Goal: Information Seeking & Learning: Learn about a topic

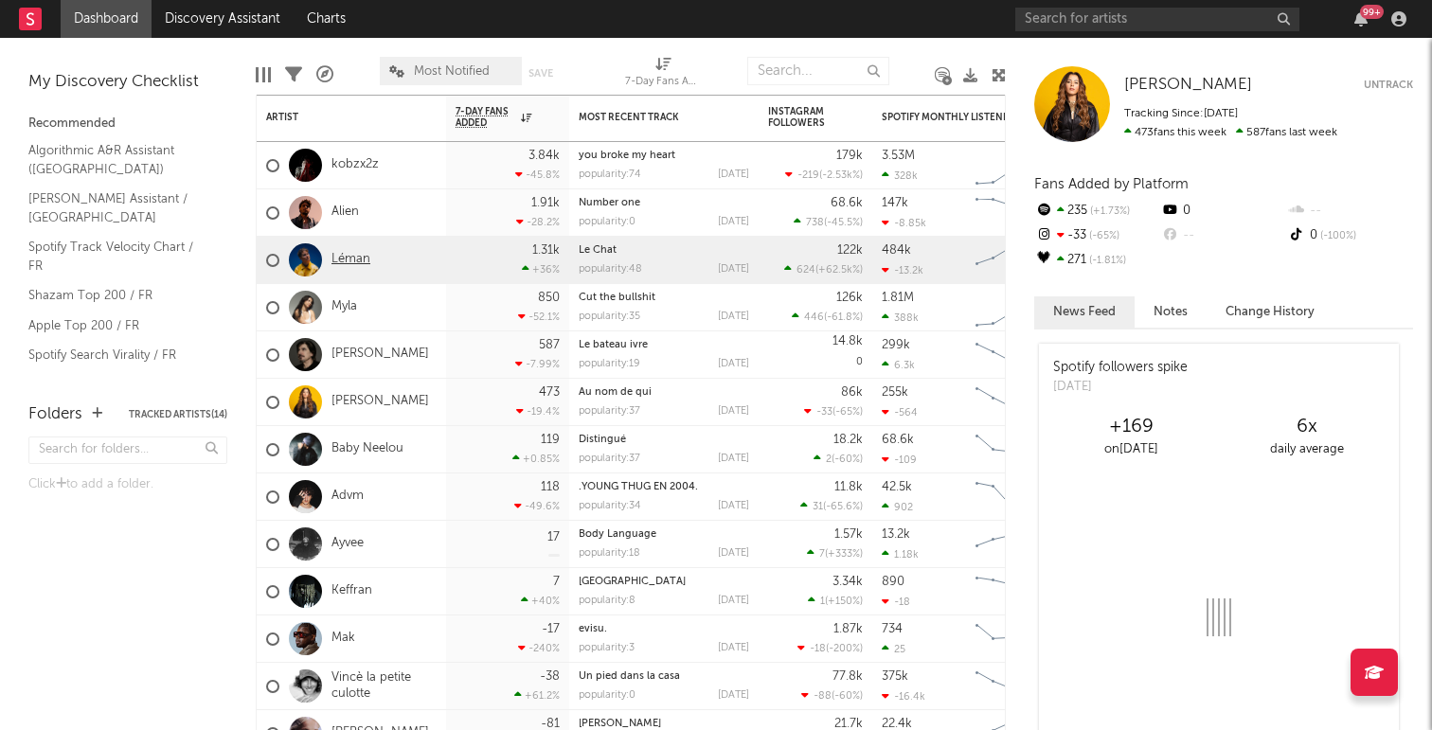
click at [351, 258] on link "Léman" at bounding box center [350, 260] width 39 height 16
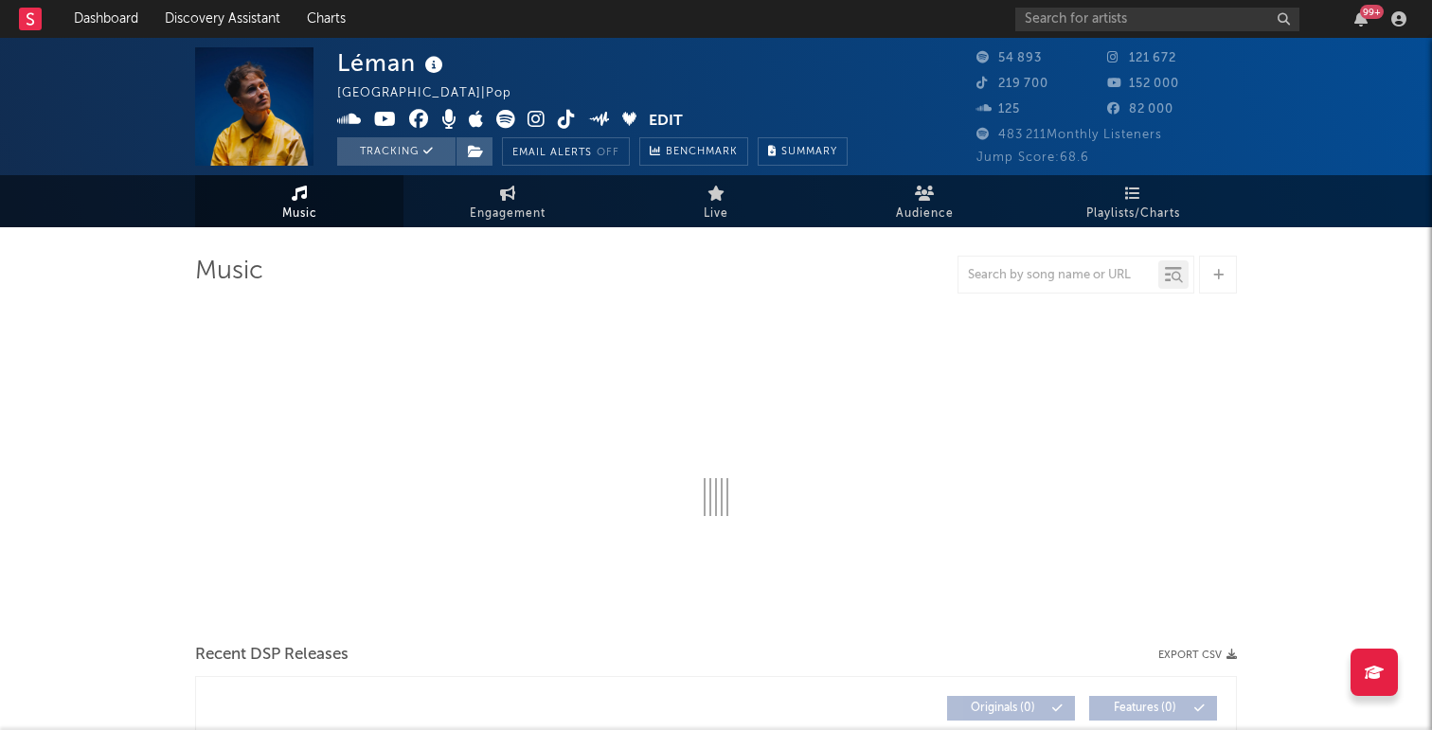
select select "6m"
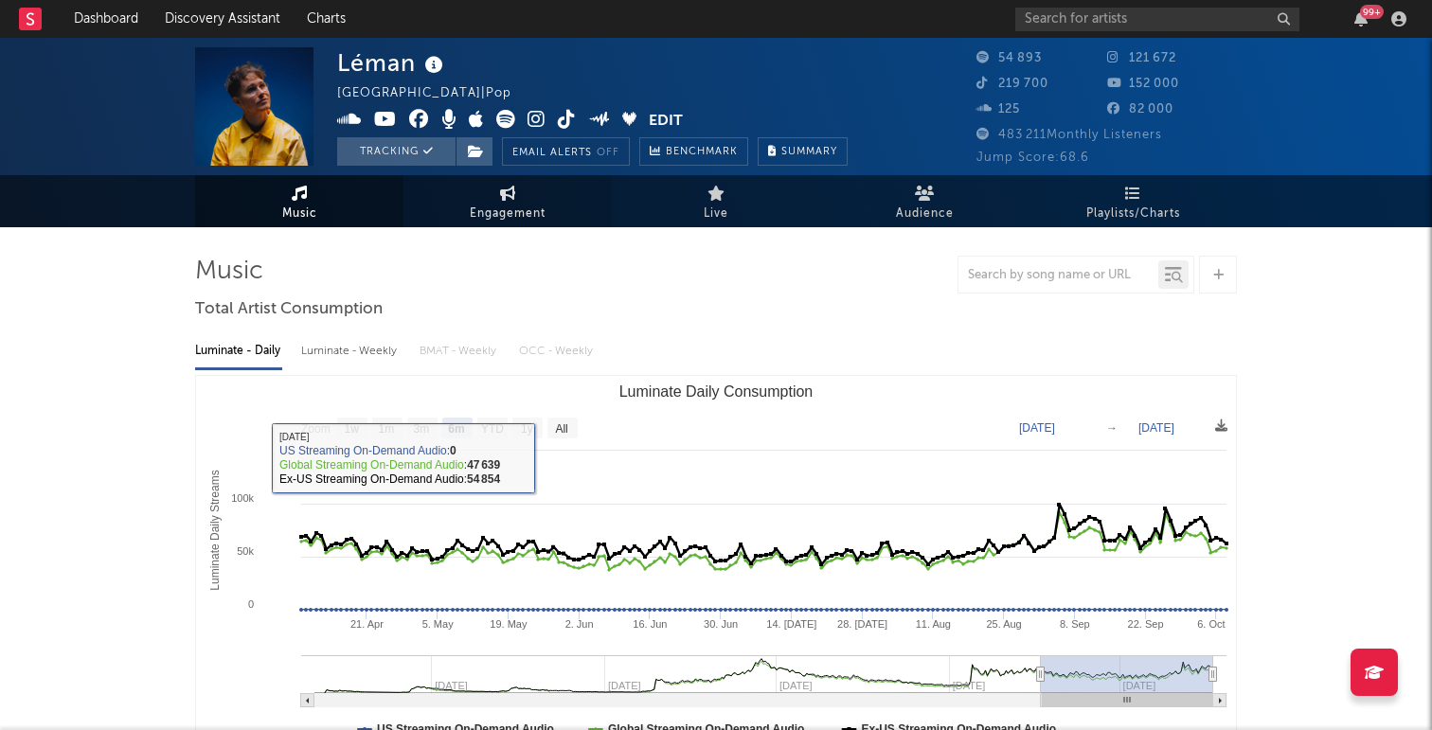
click at [527, 199] on link "Engagement" at bounding box center [507, 201] width 208 height 52
select select "1w"
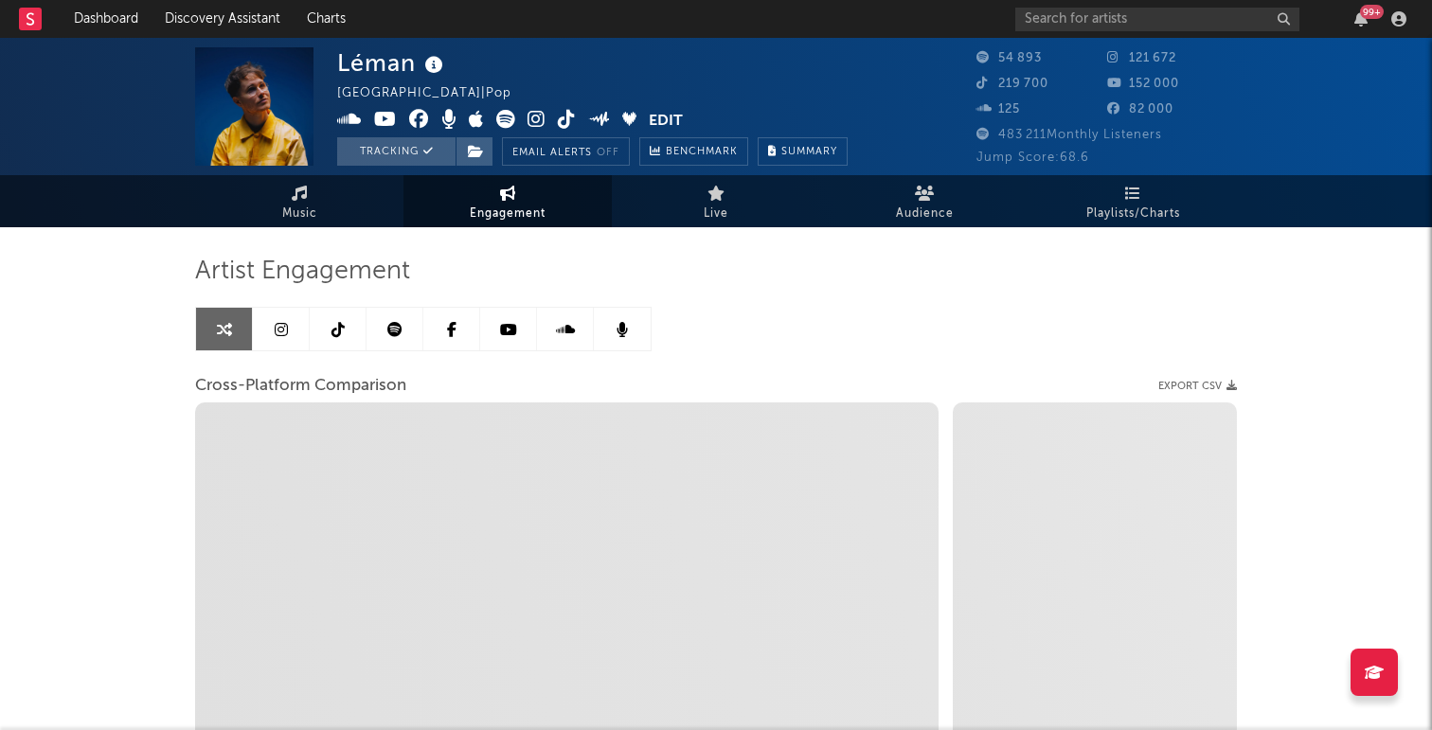
click at [292, 329] on link at bounding box center [281, 329] width 57 height 43
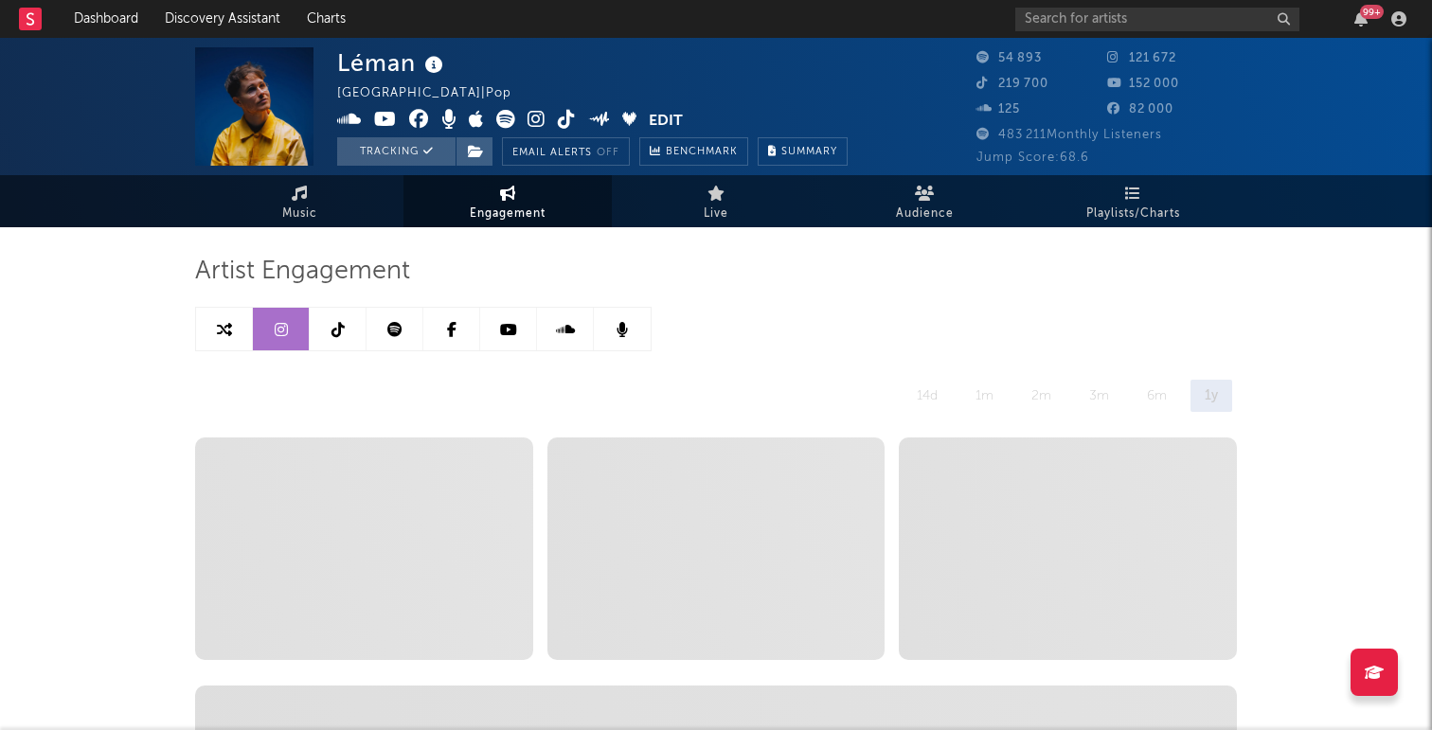
select select "6m"
click at [345, 342] on link at bounding box center [338, 329] width 57 height 43
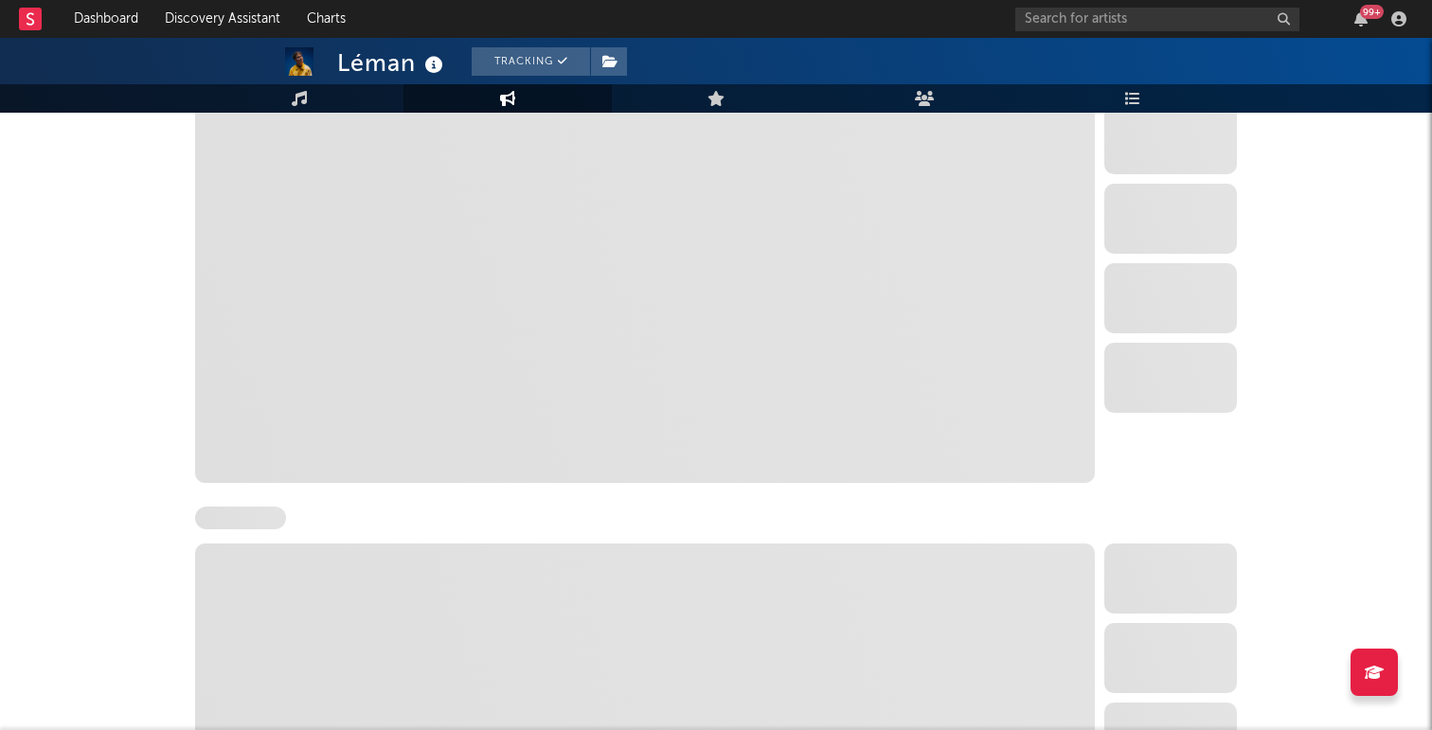
select select "6m"
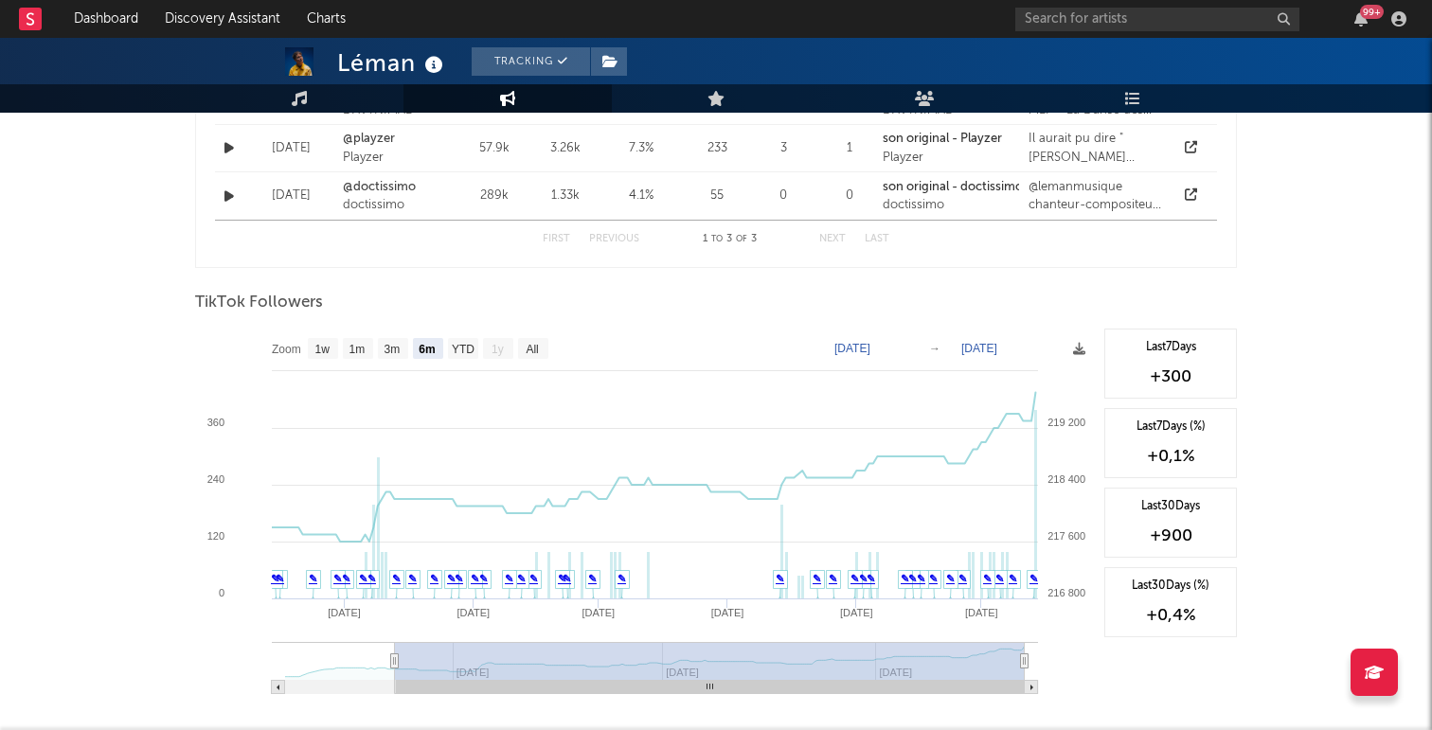
scroll to position [1569, 0]
click at [1046, 455] on rect at bounding box center [645, 516] width 900 height 379
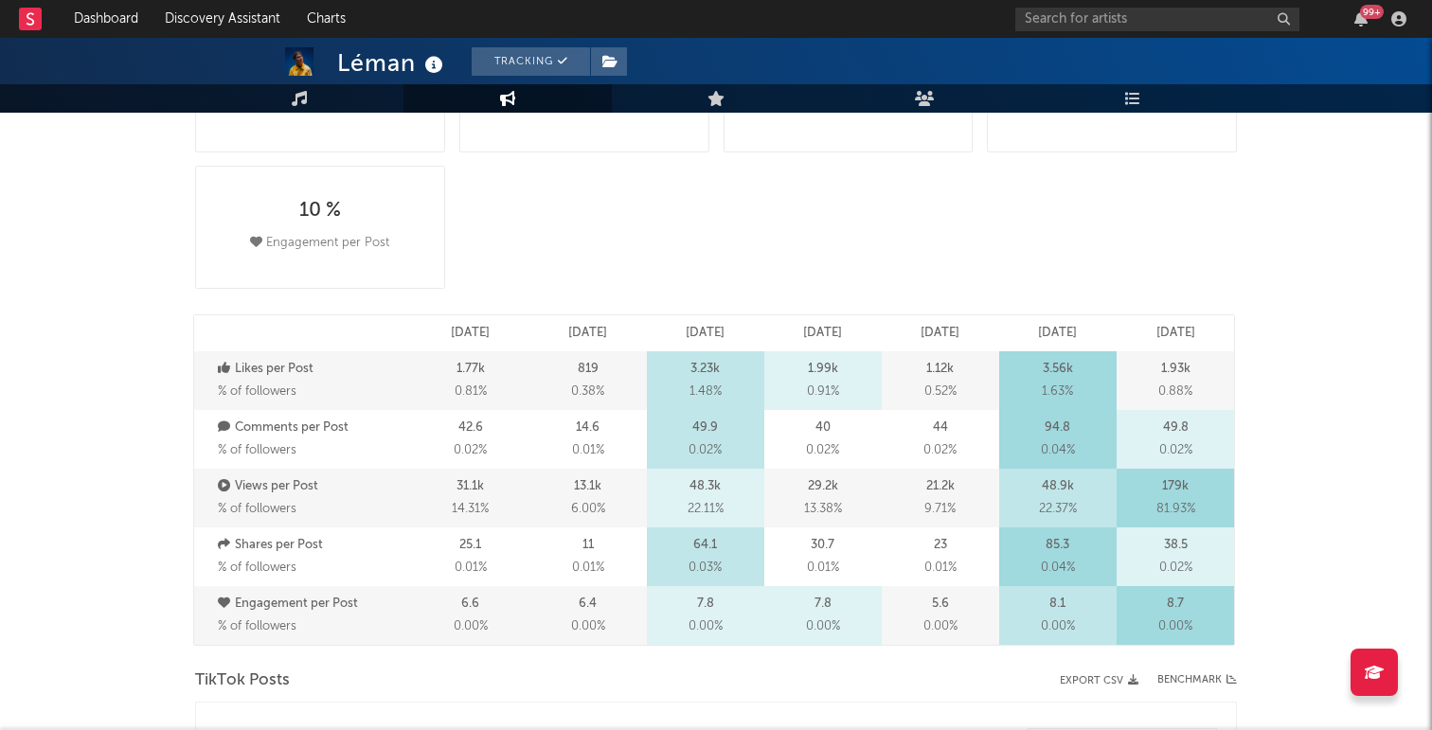
scroll to position [0, 0]
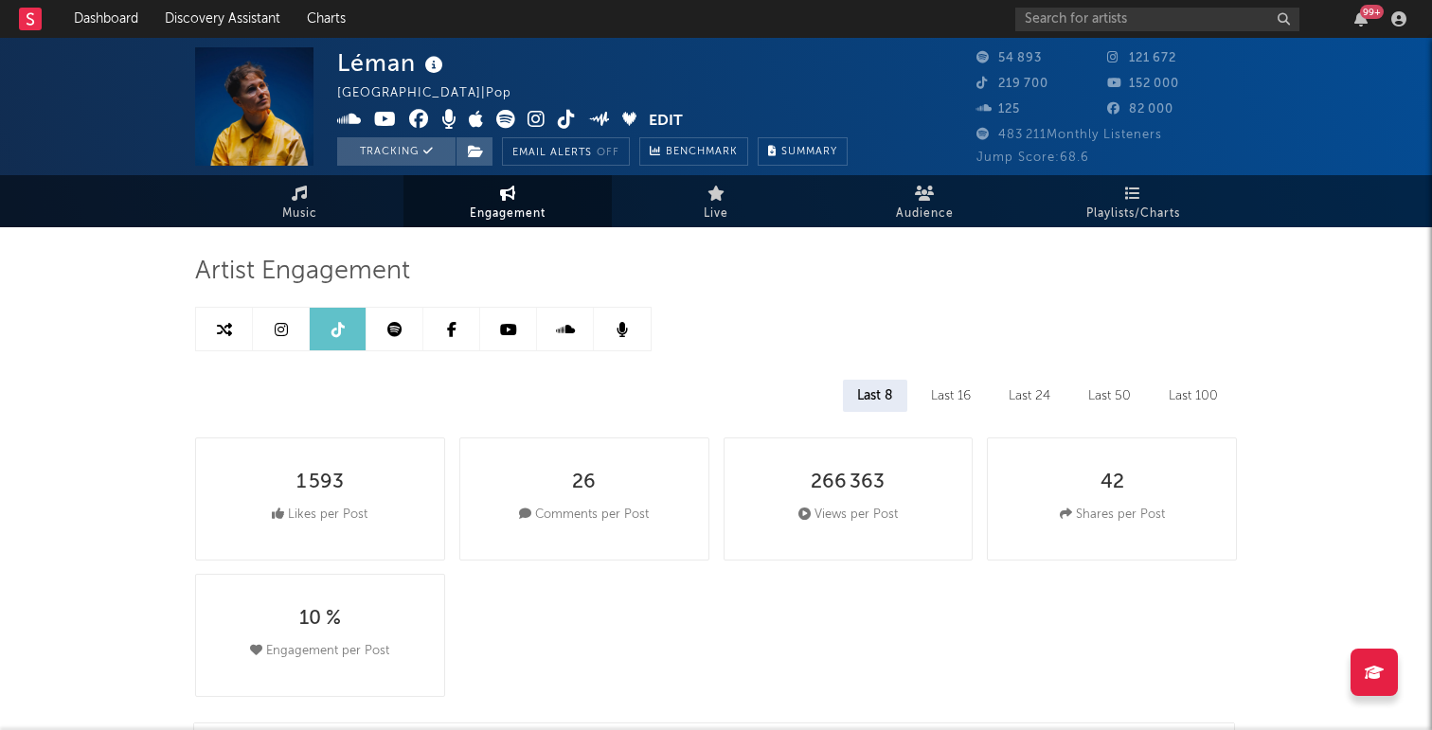
click at [293, 336] on link at bounding box center [281, 329] width 57 height 43
select select "6m"
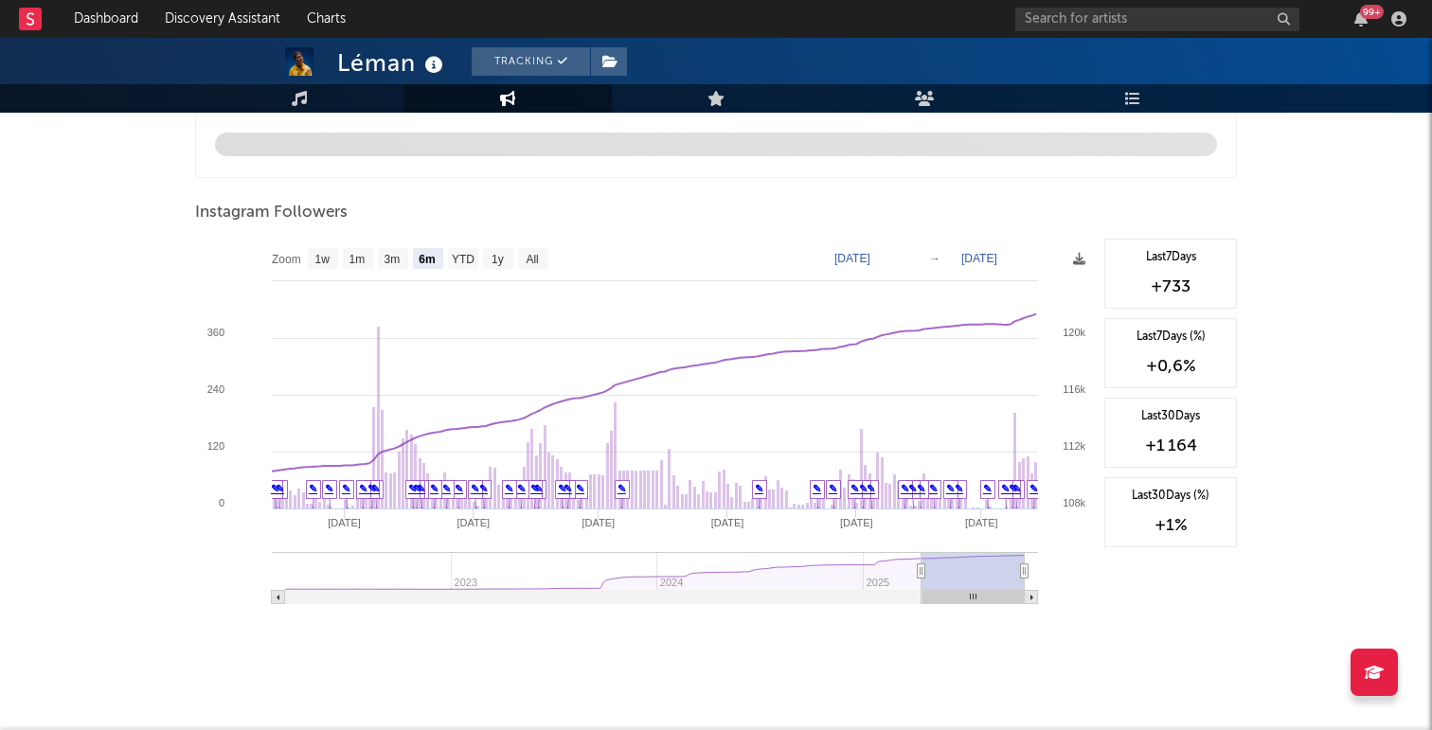
scroll to position [2063, 0]
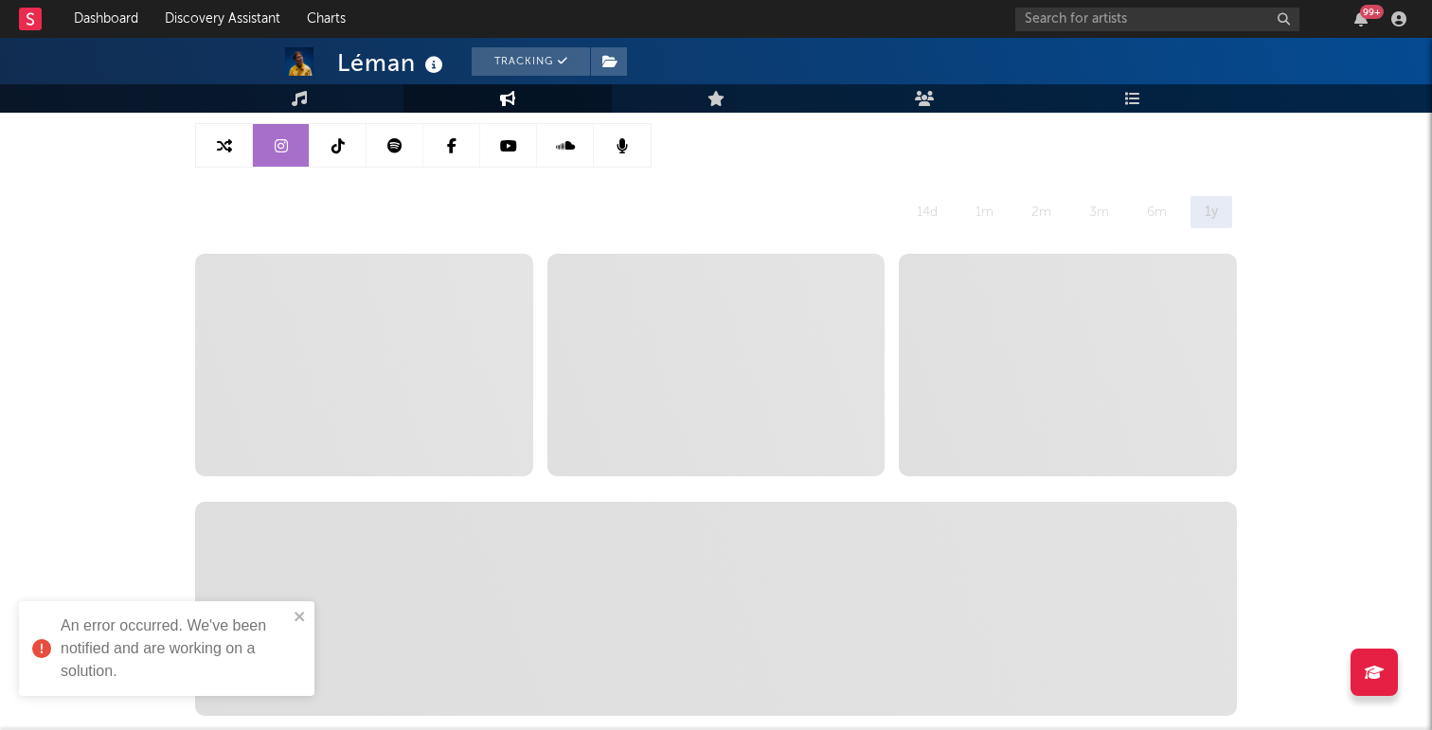
scroll to position [0, 0]
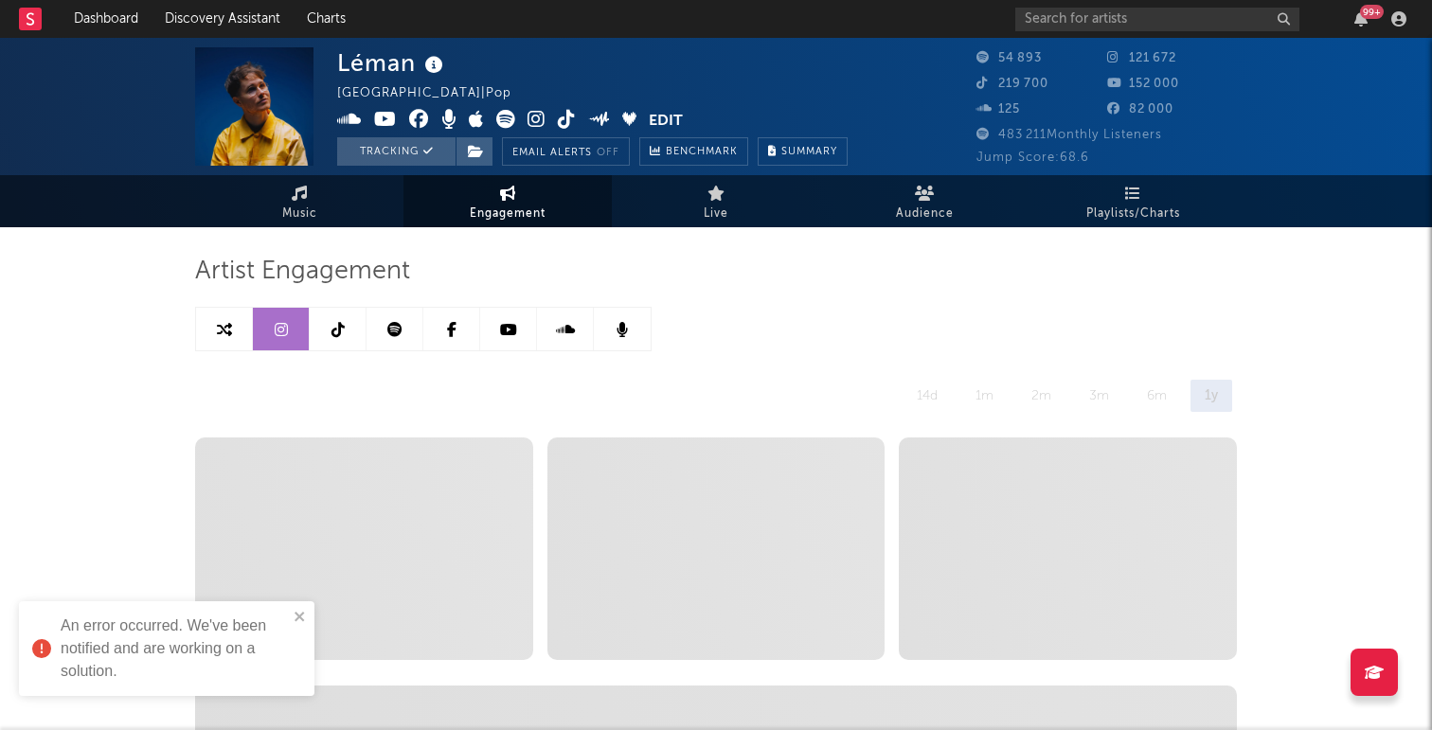
click at [496, 331] on link at bounding box center [508, 329] width 57 height 43
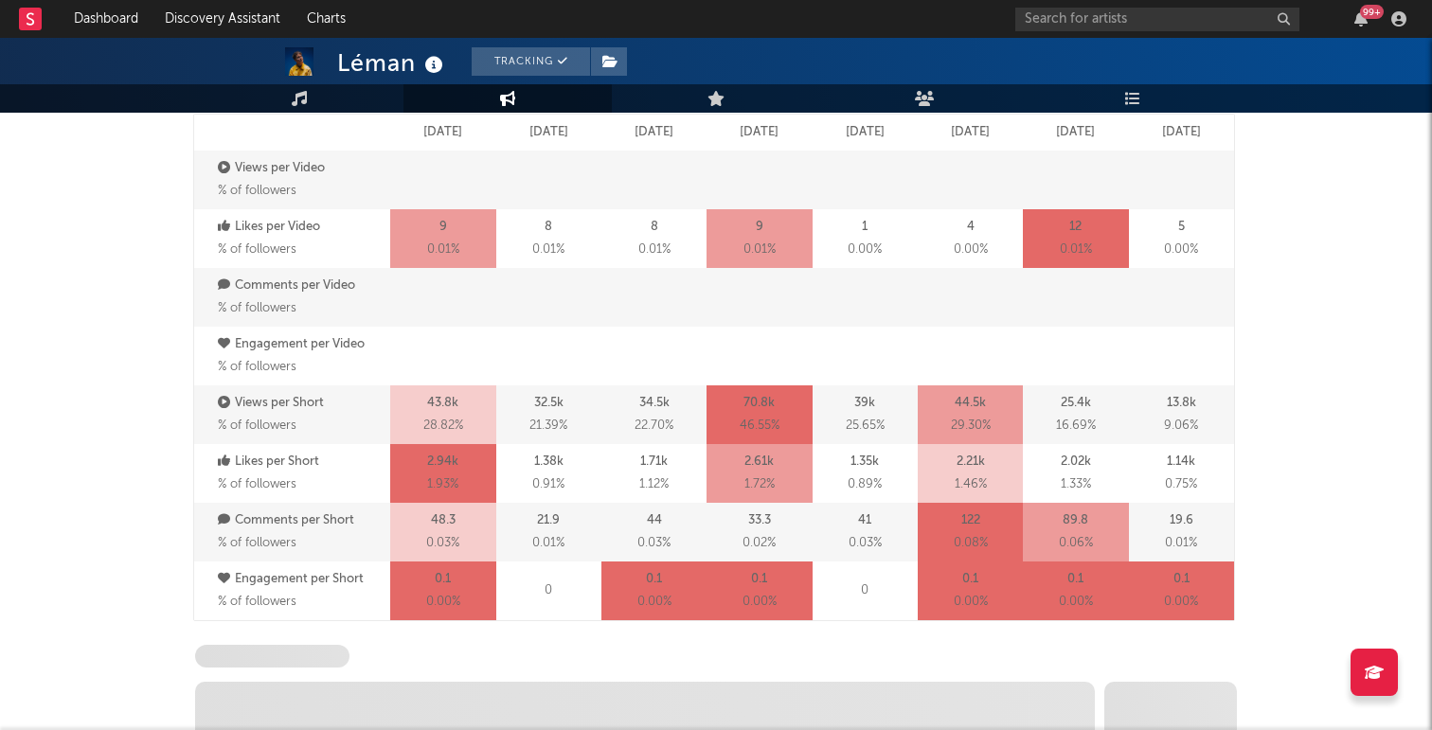
scroll to position [1946, 0]
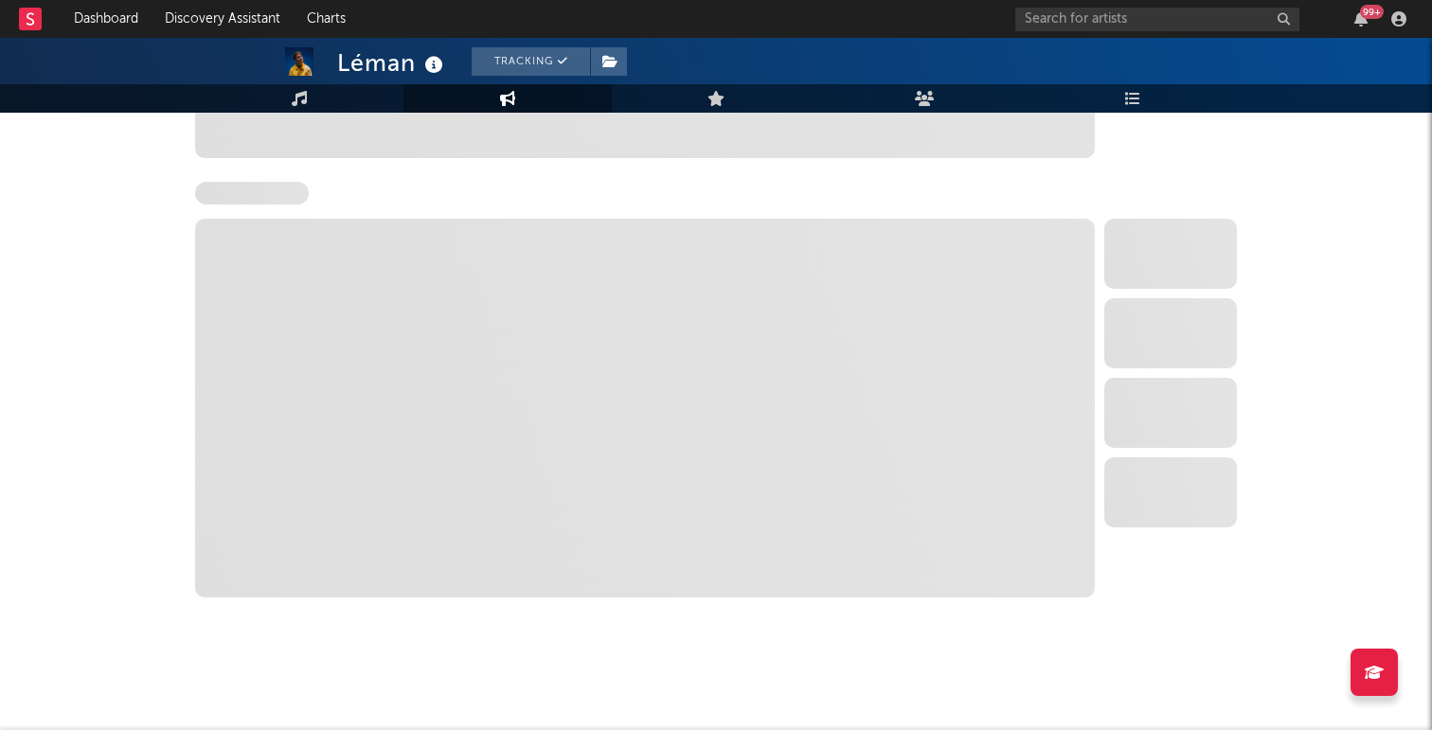
select select "6m"
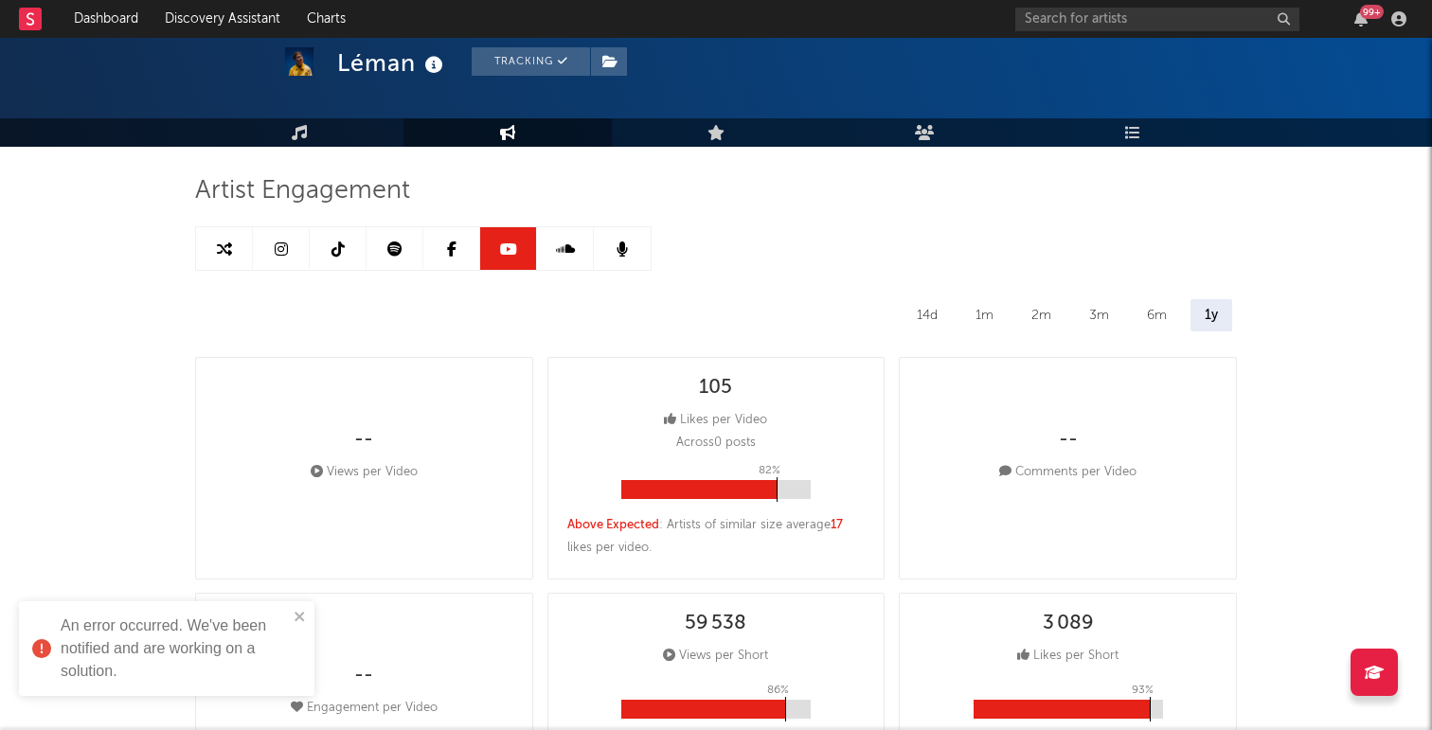
scroll to position [0, 0]
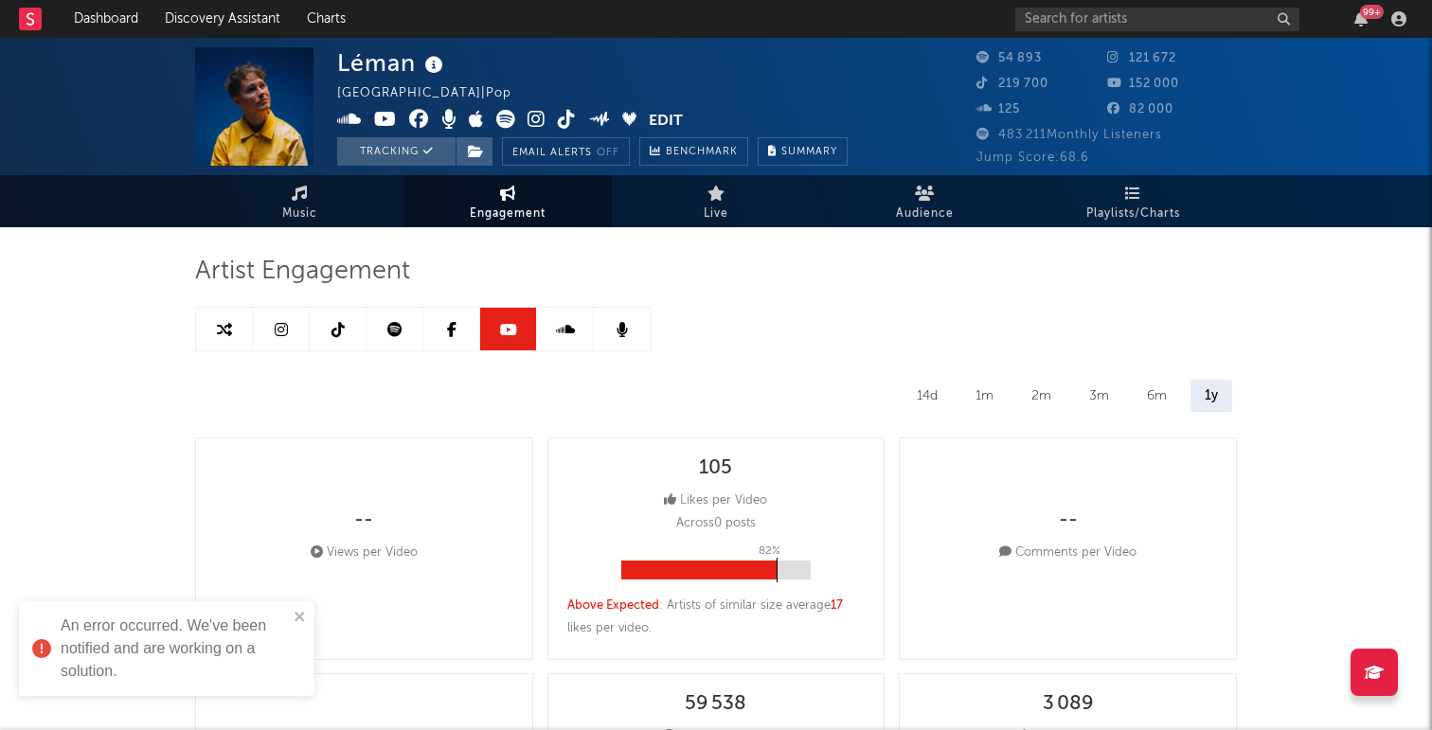
click at [1151, 84] on span "152 000" at bounding box center [1143, 84] width 72 height 12
click at [301, 322] on link at bounding box center [281, 329] width 57 height 43
select select "6m"
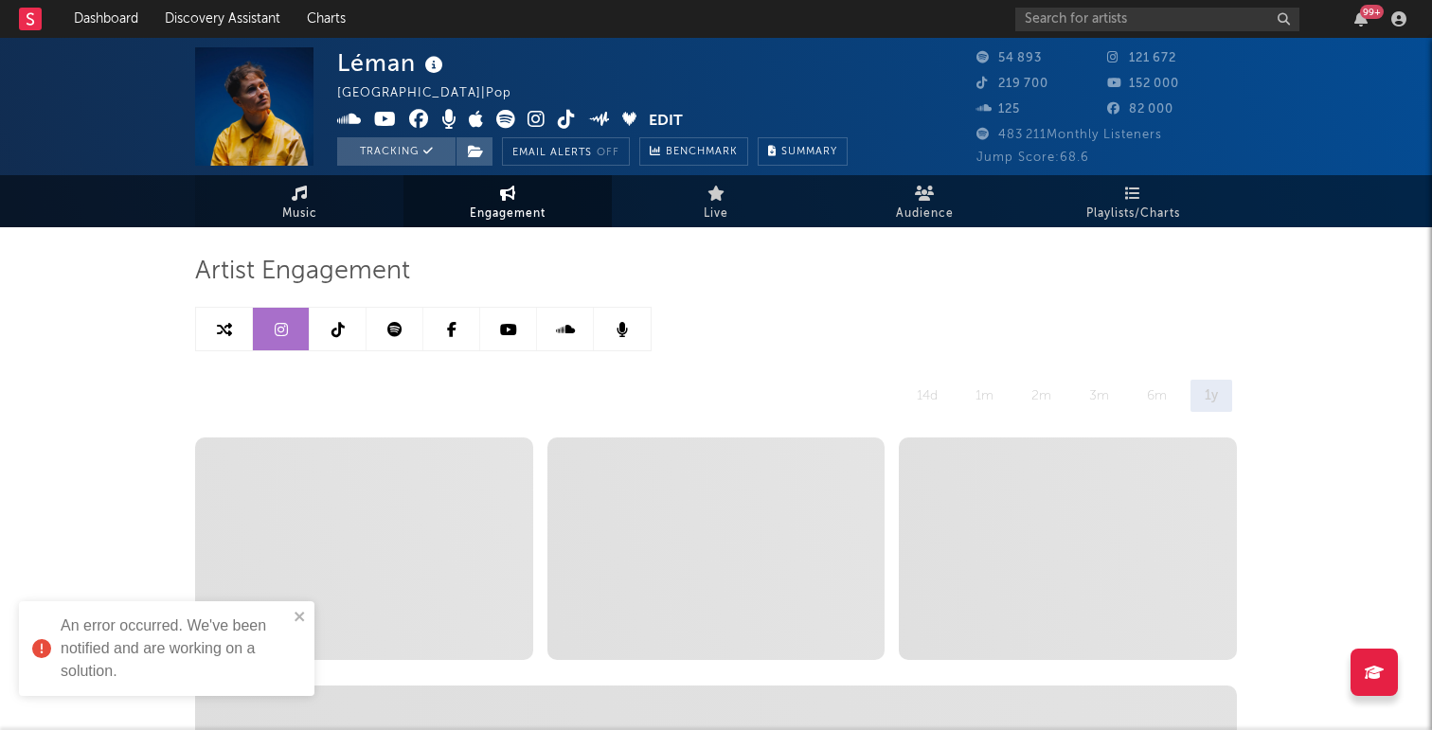
click at [306, 201] on link "Music" at bounding box center [299, 201] width 208 height 52
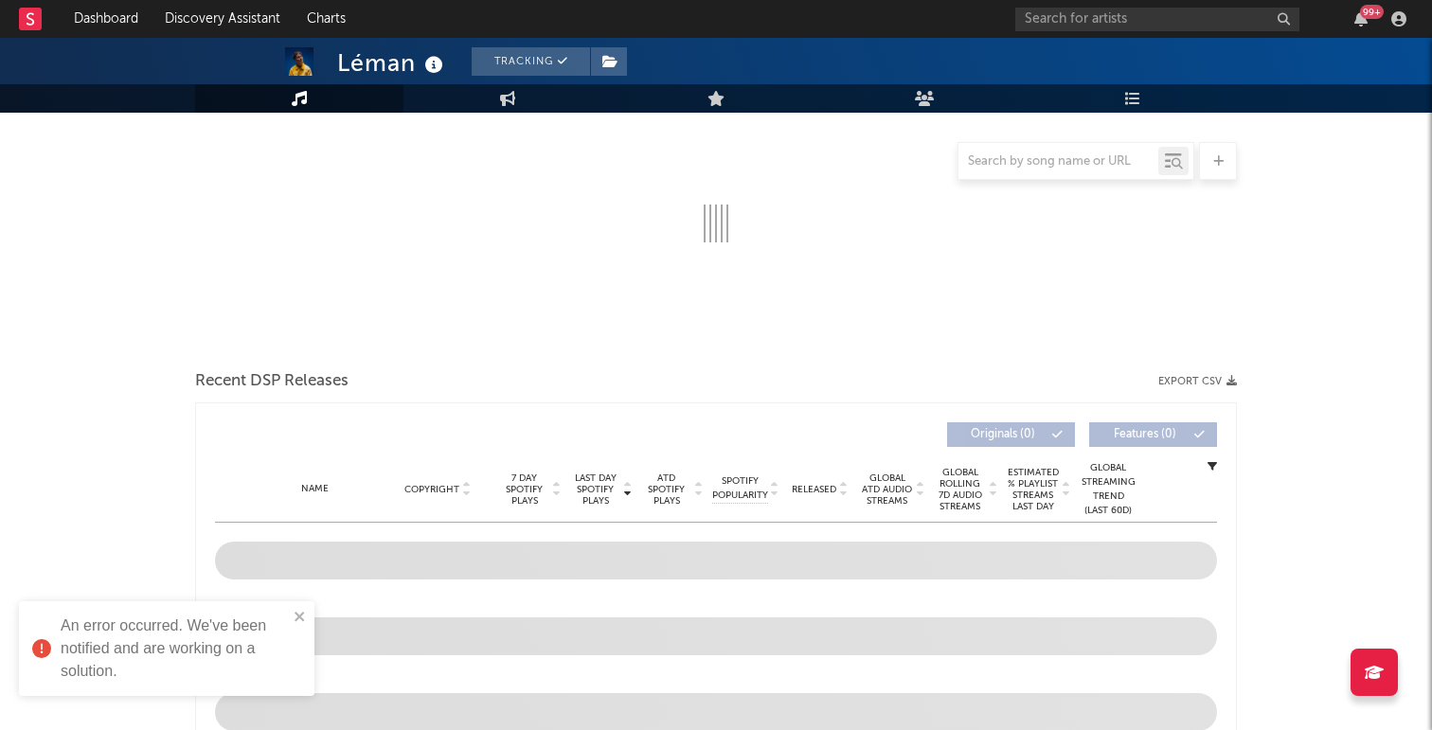
scroll to position [529, 0]
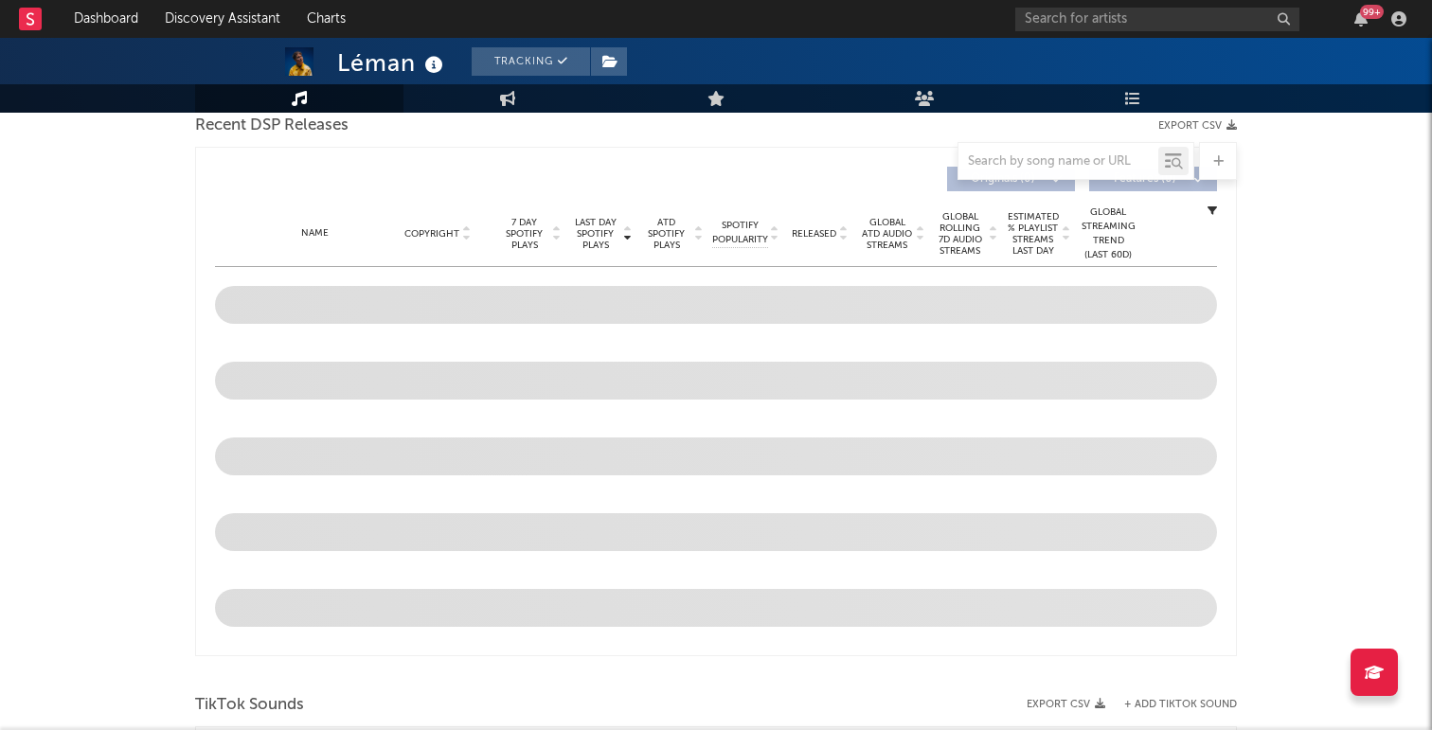
select select "6m"
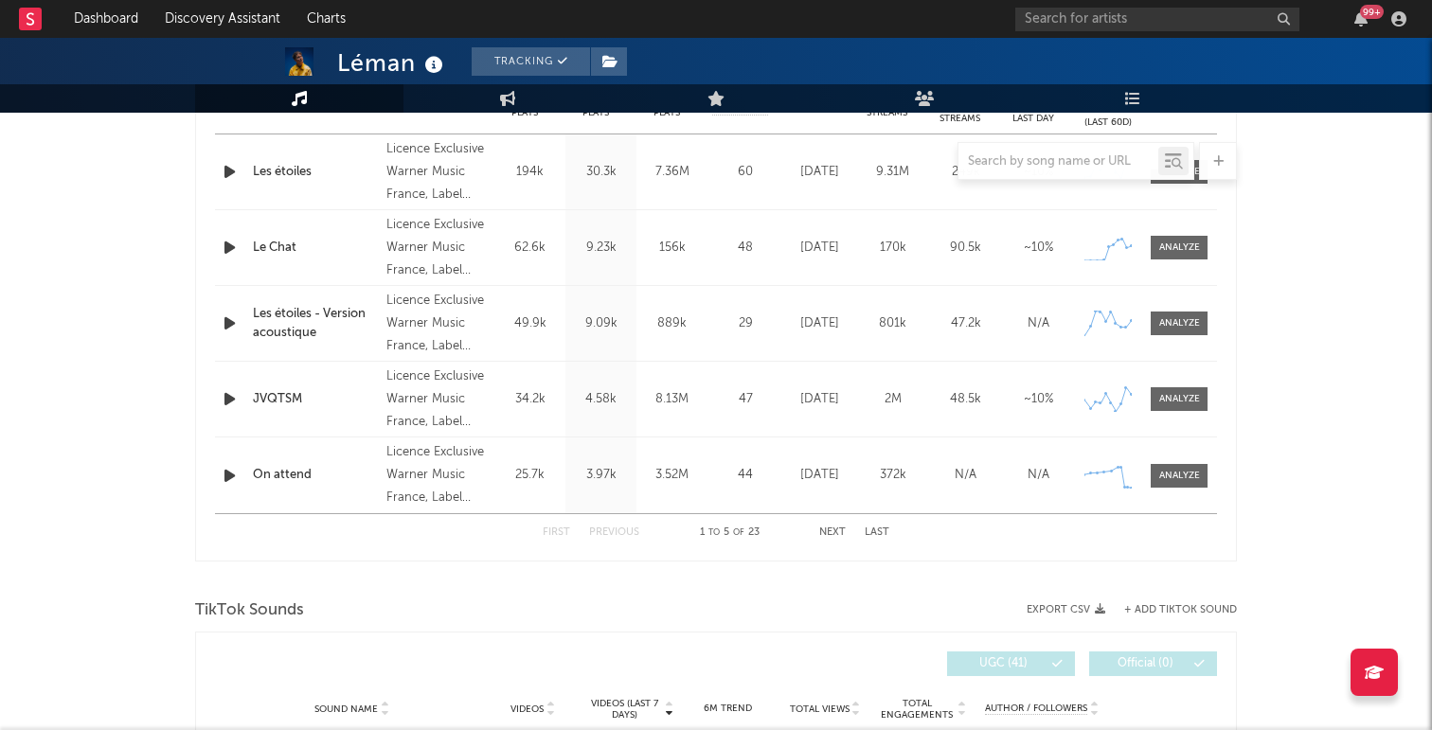
scroll to position [0, 0]
